Goal: Navigation & Orientation: Find specific page/section

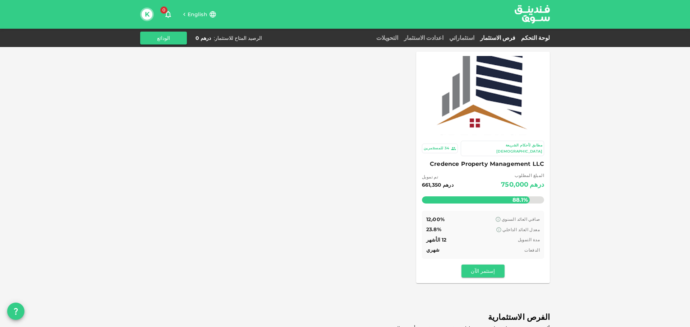
click at [534, 35] on link "لوحة التحكم" at bounding box center [534, 37] width 32 height 7
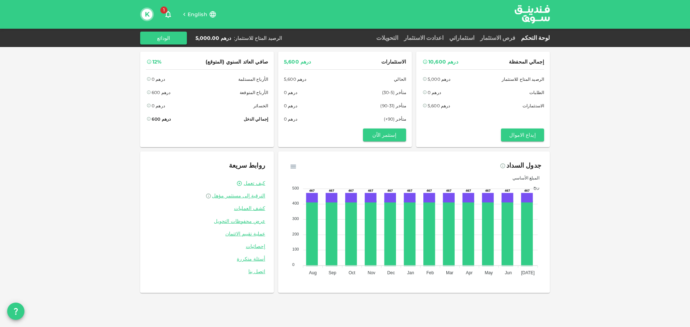
click at [504, 34] on div "فرص الاستثمار" at bounding box center [497, 38] width 41 height 9
click at [502, 38] on link "فرص الاستثمار" at bounding box center [497, 37] width 41 height 7
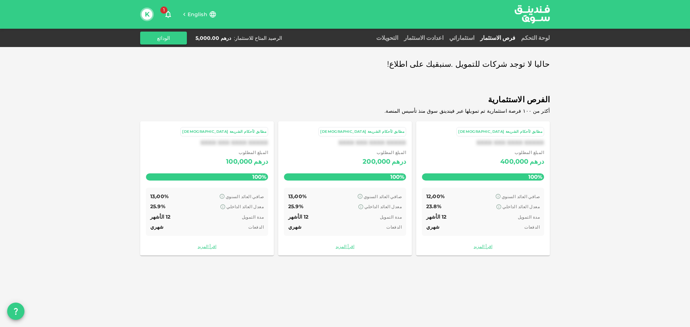
click at [163, 12] on span "1" at bounding box center [163, 9] width 7 height 7
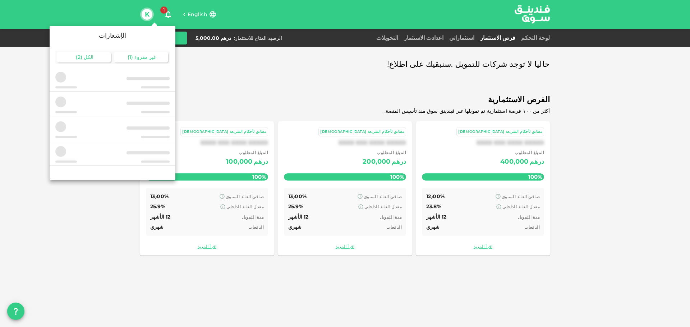
click at [91, 57] on span "الكل" at bounding box center [89, 57] width 10 height 6
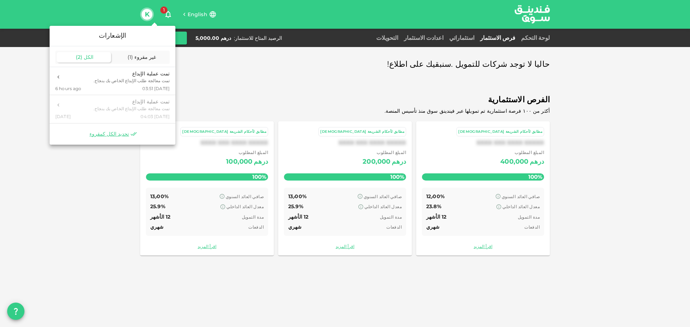
click at [16, 93] on div at bounding box center [345, 163] width 690 height 327
